Goal: Task Accomplishment & Management: Manage account settings

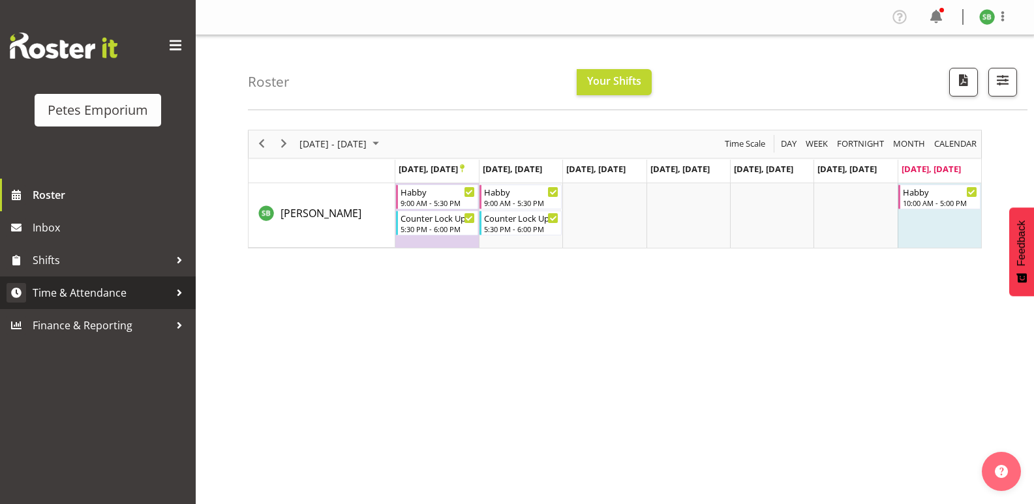
click at [69, 287] on span "Time & Attendance" at bounding box center [101, 293] width 137 height 20
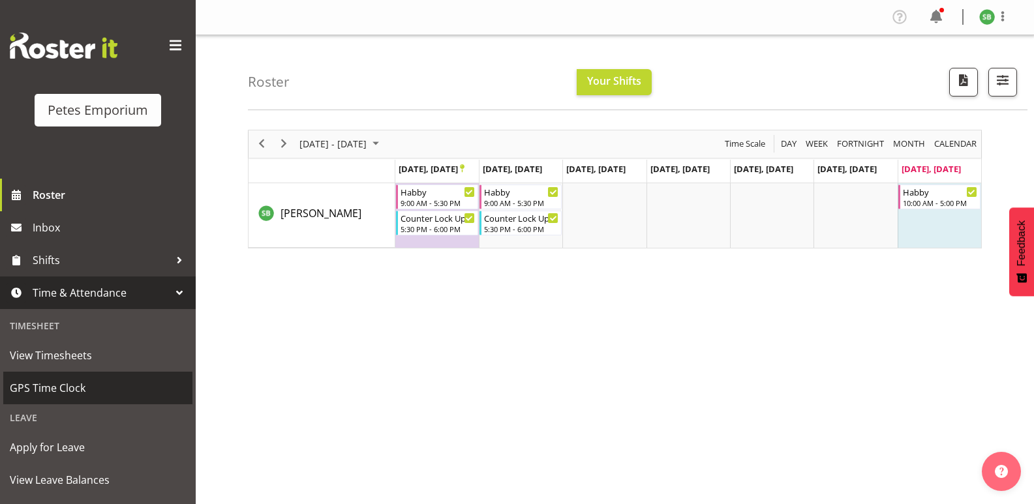
click at [52, 385] on span "GPS Time Clock" at bounding box center [98, 389] width 176 height 20
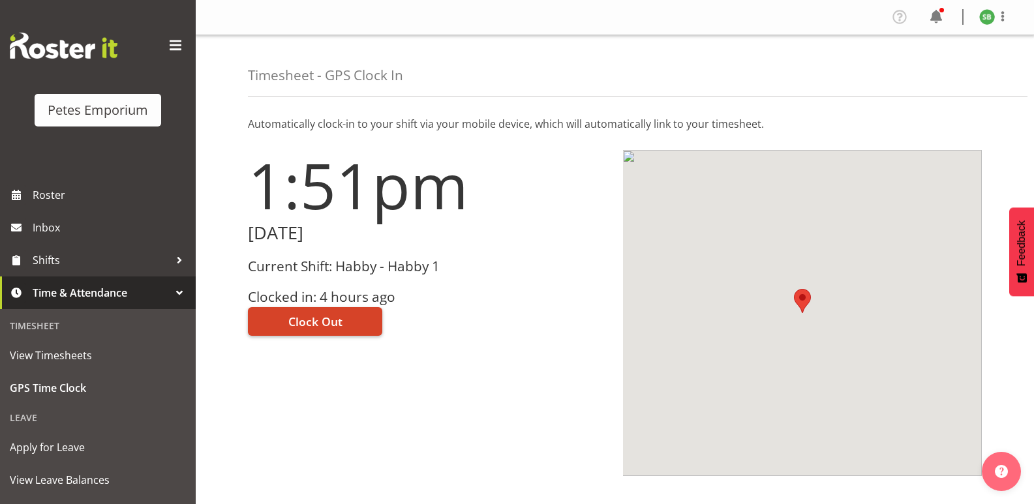
click at [315, 318] on span "Clock Out" at bounding box center [315, 321] width 54 height 17
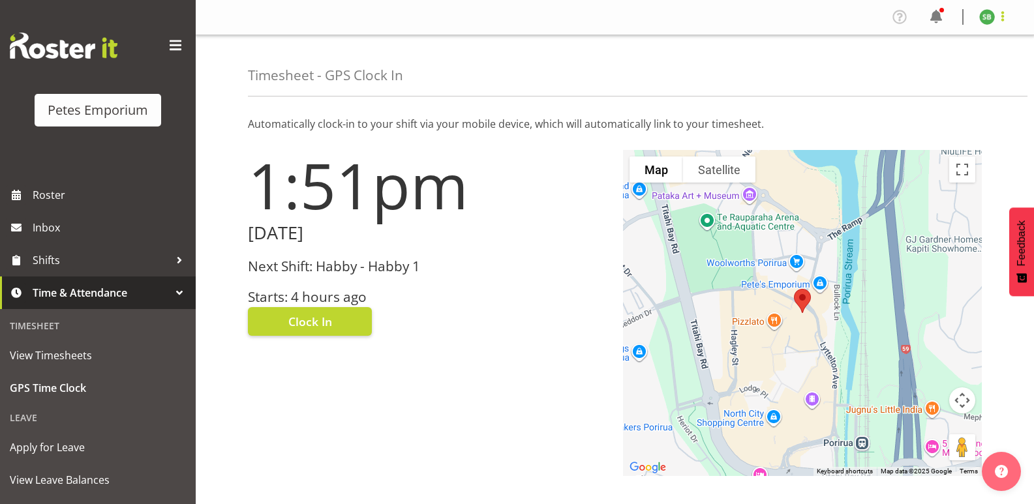
click at [1006, 20] on span at bounding box center [1003, 16] width 16 height 16
click at [931, 78] on link "Log Out" at bounding box center [948, 68] width 125 height 23
